Goal: Task Accomplishment & Management: Manage account settings

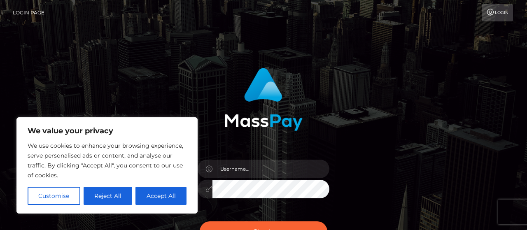
click at [155, 197] on button "Accept All" at bounding box center [161, 196] width 51 height 18
checkbox input "true"
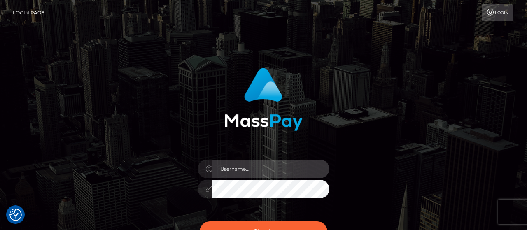
click at [266, 165] on input "text" at bounding box center [271, 169] width 117 height 19
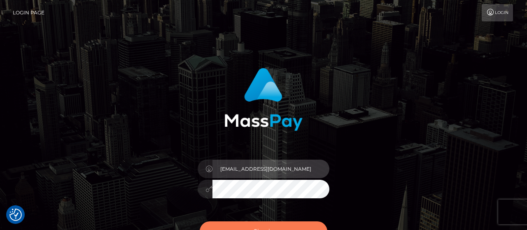
type input "[EMAIL_ADDRESS][DOMAIN_NAME]"
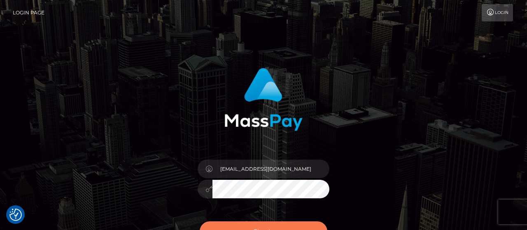
click at [270, 225] on button "Sign in" at bounding box center [264, 232] width 128 height 20
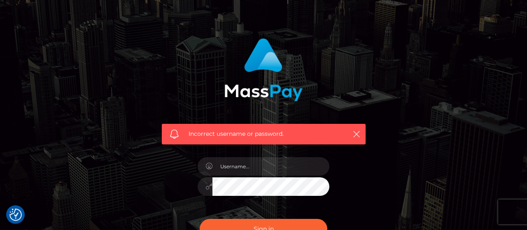
scroll to position [43, 0]
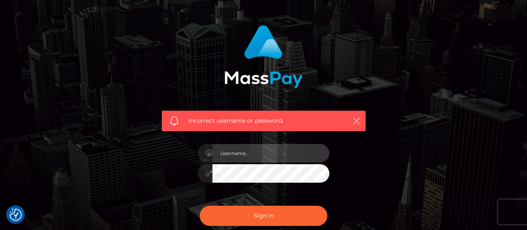
click at [257, 152] on input "text" at bounding box center [271, 153] width 117 height 19
type input "[EMAIL_ADDRESS][DOMAIN_NAME]"
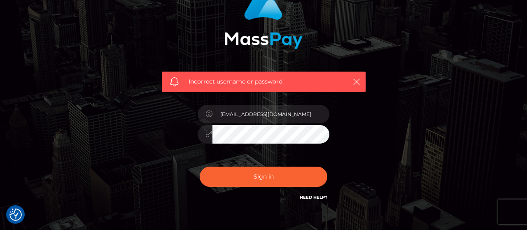
scroll to position [130, 0]
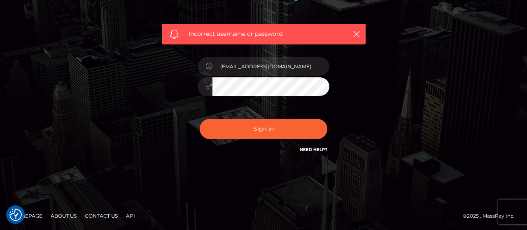
click at [205, 89] on div at bounding box center [205, 86] width 15 height 19
click at [206, 87] on div at bounding box center [205, 86] width 15 height 19
click at [207, 87] on icon at bounding box center [209, 86] width 7 height 7
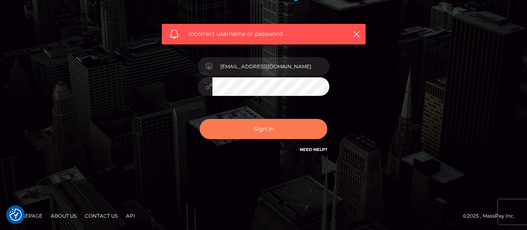
click at [267, 129] on button "Sign in" at bounding box center [264, 129] width 128 height 20
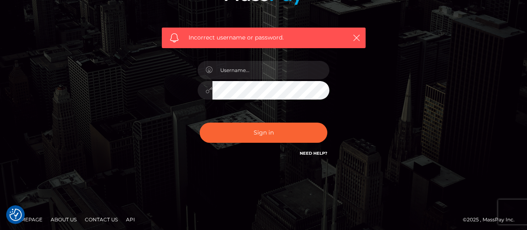
scroll to position [129, 0]
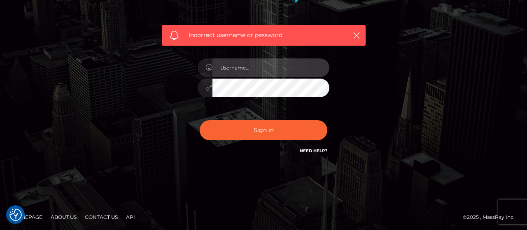
click at [236, 71] on input "text" at bounding box center [271, 67] width 117 height 19
type input "francescahorstead@gmail.com"
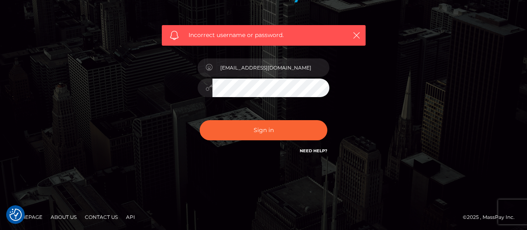
click at [200, 120] on button "Sign in" at bounding box center [264, 130] width 128 height 20
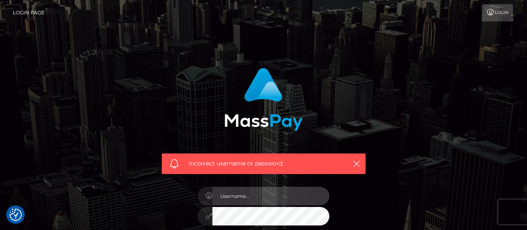
click at [304, 192] on input "text" at bounding box center [271, 196] width 117 height 19
type input "[EMAIL_ADDRESS][DOMAIN_NAME]"
